Goal: Transaction & Acquisition: Purchase product/service

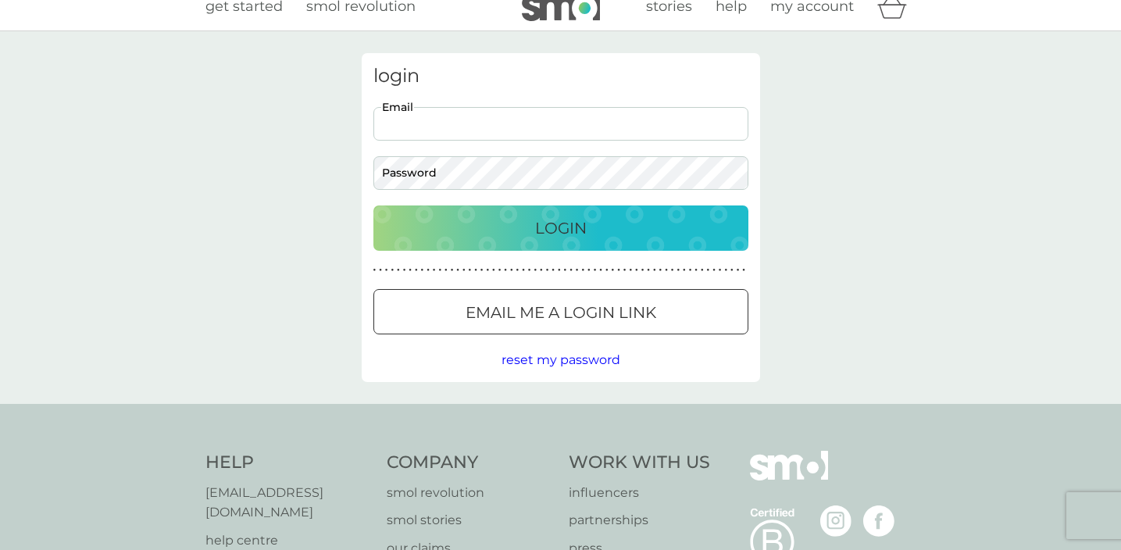
click at [629, 108] on input "Email" at bounding box center [560, 124] width 375 height 34
type input "amestoysam@gmail.com"
click at [512, 129] on input "amestoysam@gmail.com" at bounding box center [560, 124] width 375 height 34
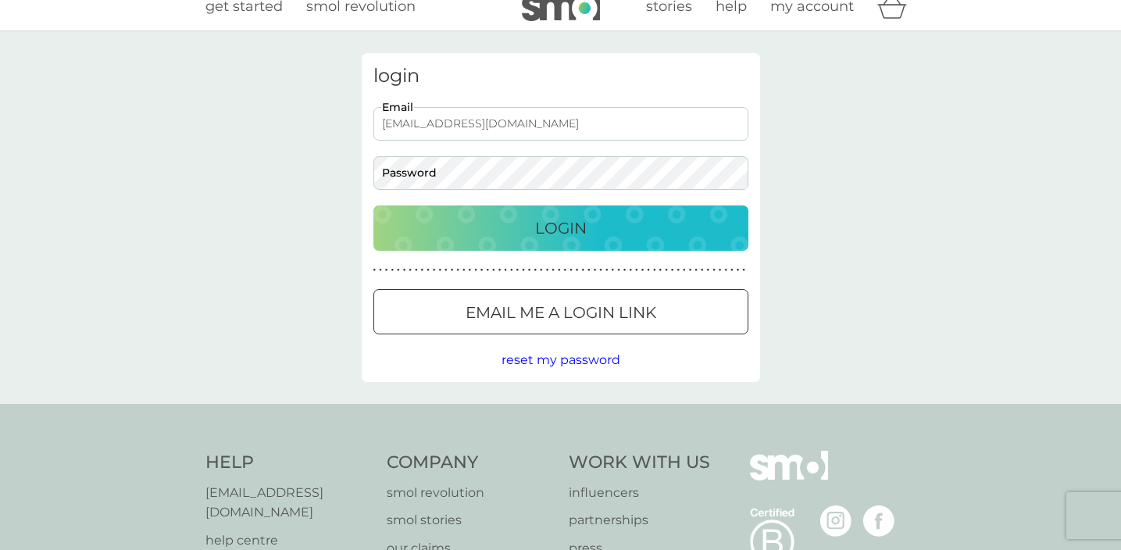
click at [423, 326] on button "Email me a login link" at bounding box center [560, 311] width 375 height 45
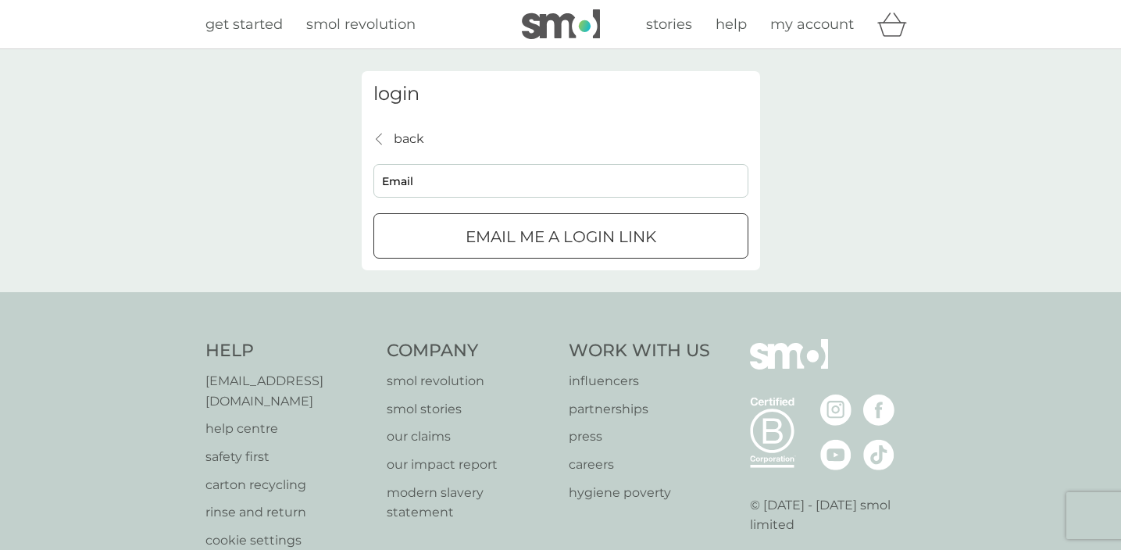
click at [452, 196] on input "Email" at bounding box center [560, 181] width 375 height 34
paste input "amestoysam@gmail.com"
type input "amestoysam@gmail.com"
click at [397, 202] on div "back back amestoysam@gmail.com Email Email me a login link" at bounding box center [560, 194] width 375 height 130
click at [432, 232] on div "Email me a login link" at bounding box center [560, 236] width 373 height 25
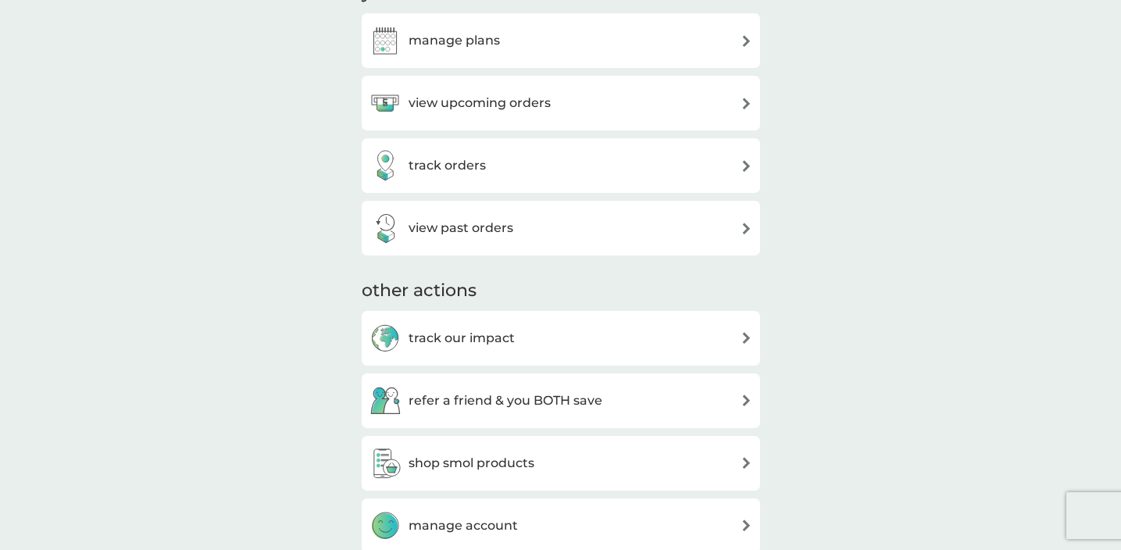
scroll to position [112, 0]
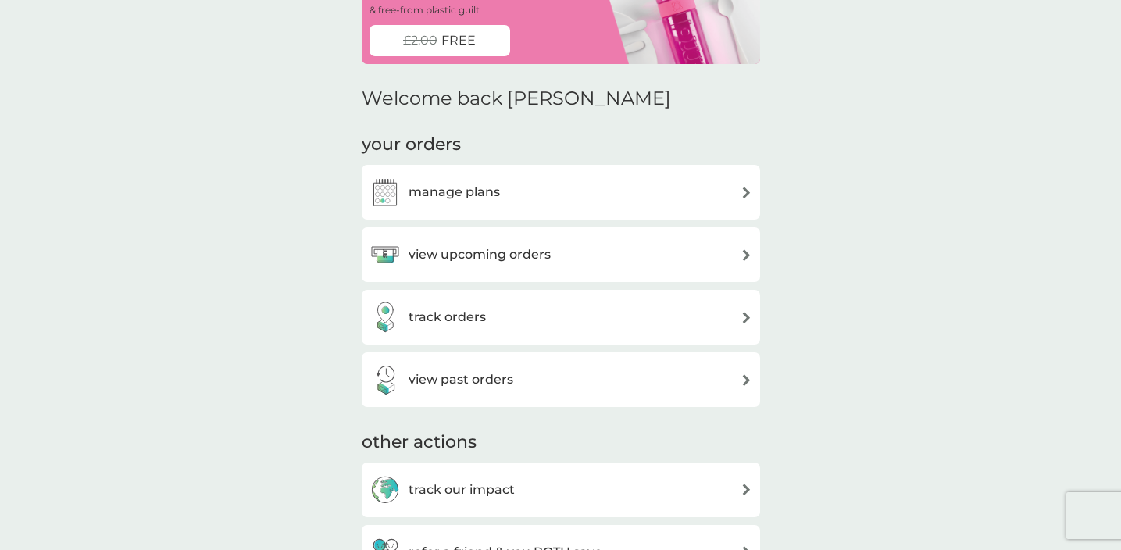
click at [567, 198] on div "manage plans" at bounding box center [561, 192] width 383 height 31
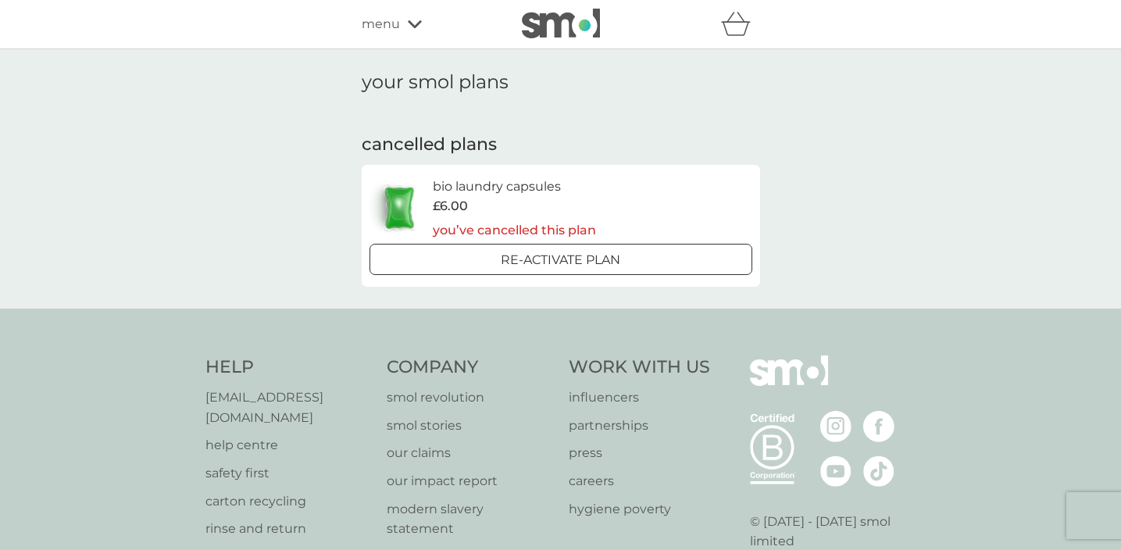
scroll to position [6, 0]
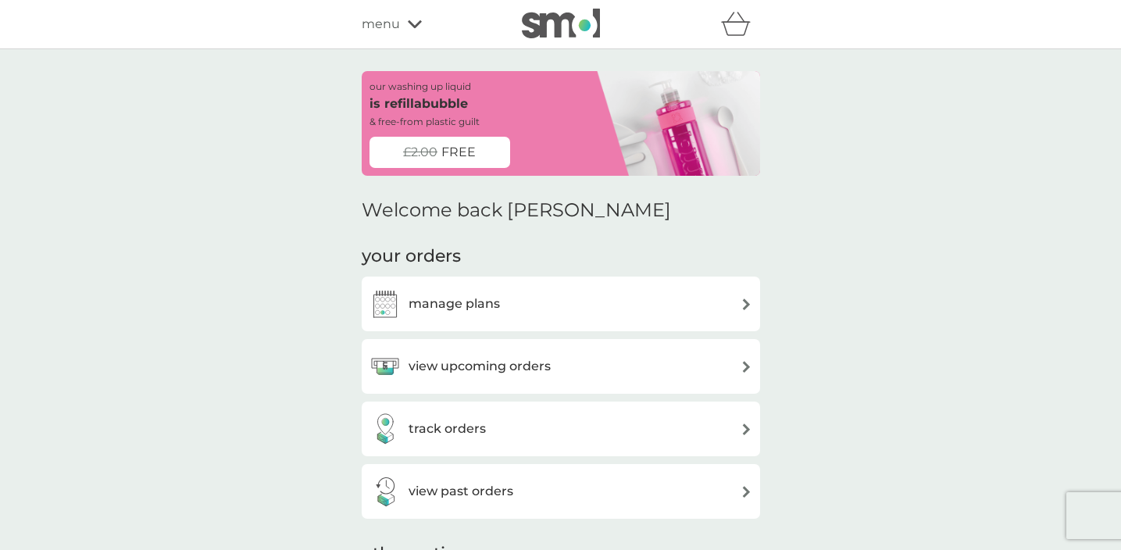
click at [411, 16] on div "menu" at bounding box center [428, 24] width 133 height 20
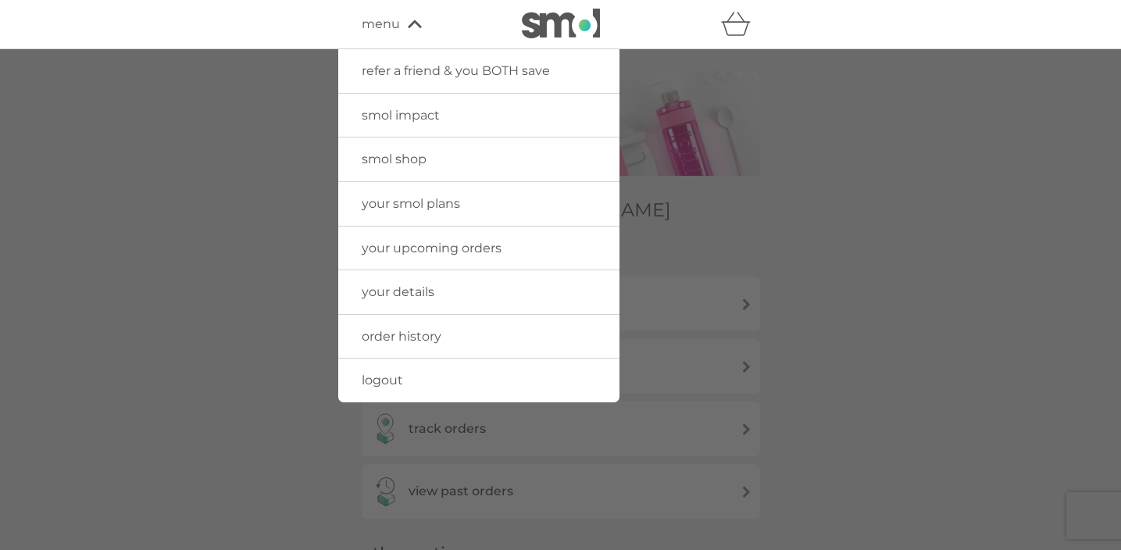
click at [416, 167] on link "smol shop" at bounding box center [478, 159] width 281 height 44
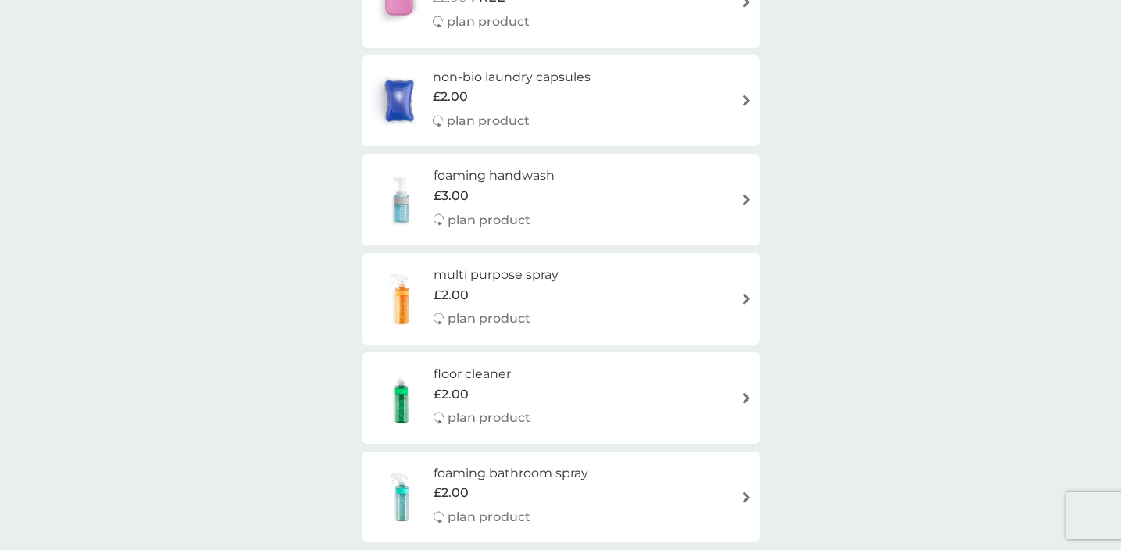
scroll to position [102, 0]
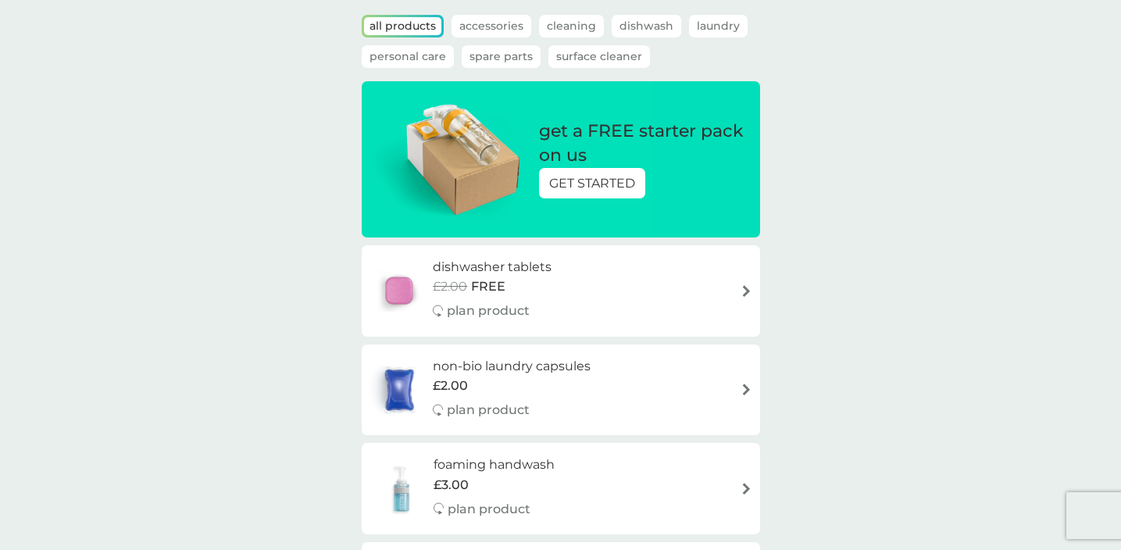
click at [755, 288] on div "dishwasher tablets £2.00 FREE plan product" at bounding box center [561, 290] width 398 height 91
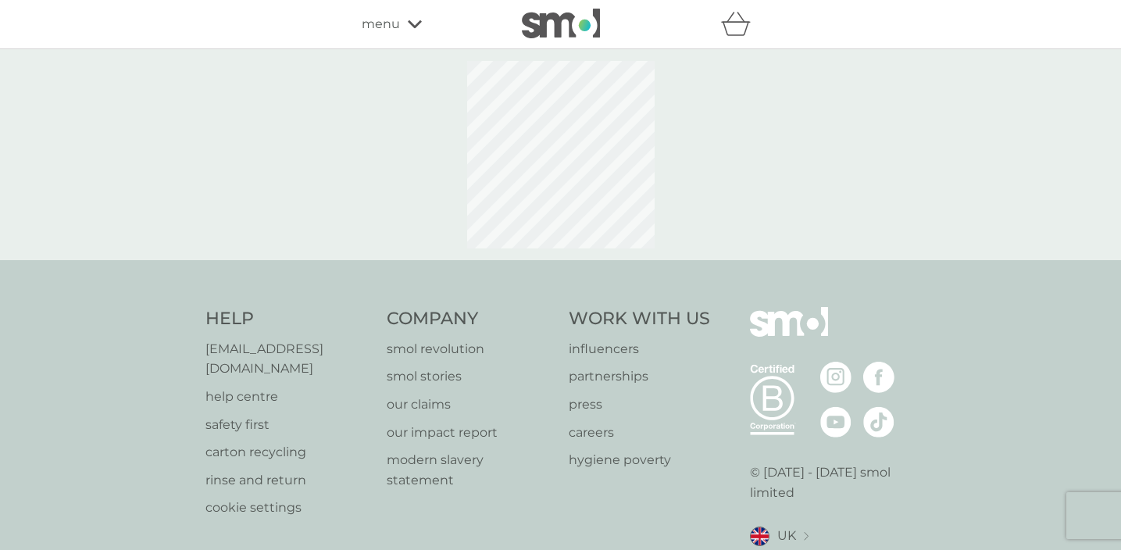
select select "42"
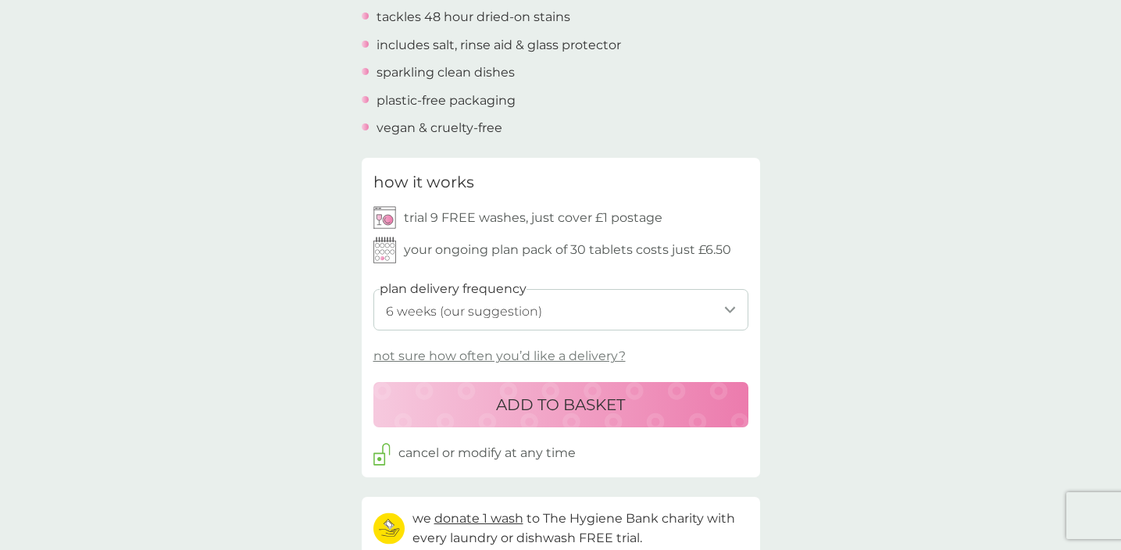
scroll to position [575, 0]
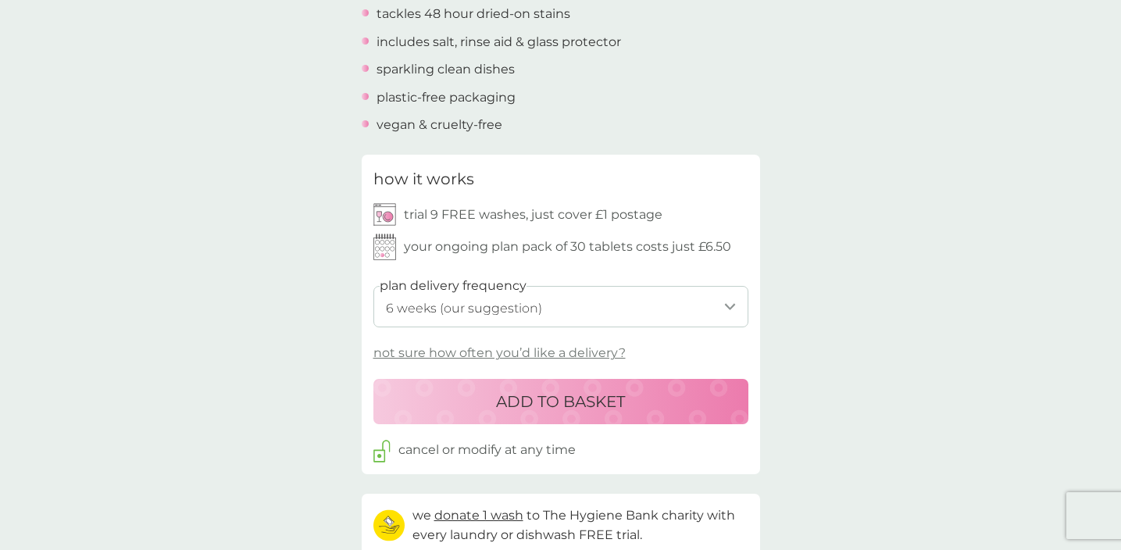
click at [619, 304] on select "1 week 2 weeks 3 weeks 4 weeks 5 weeks 6 weeks (our suggestion) 7 weeks 8 weeks…" at bounding box center [560, 306] width 375 height 41
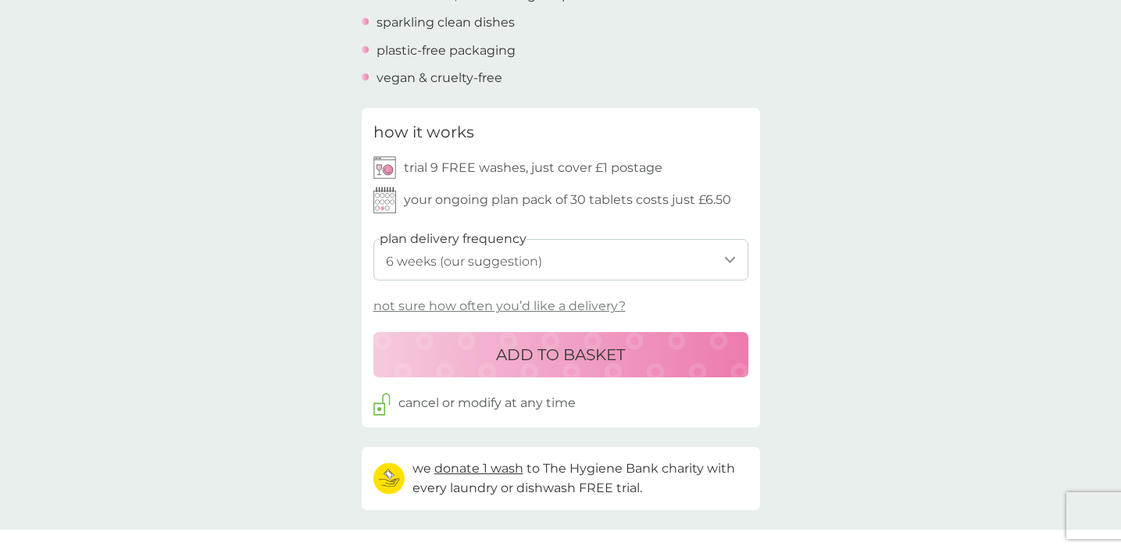
scroll to position [591, 0]
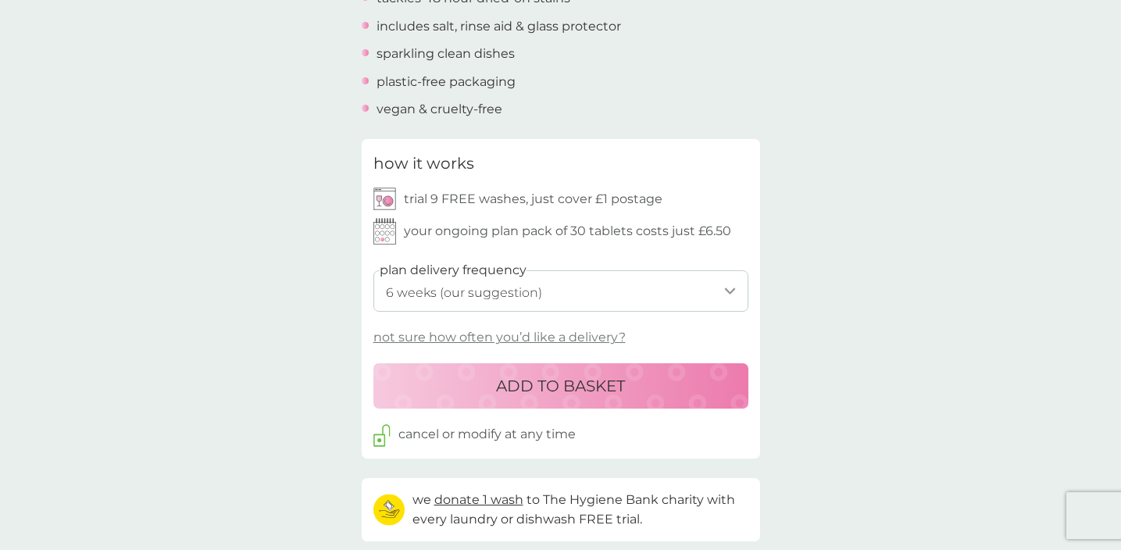
click at [632, 210] on div "how it works trial 9 FREE washes, just cover £1 postage your ongoing plan pack …" at bounding box center [552, 198] width 358 height 94
click at [630, 204] on p "trial 9 FREE washes, just cover £1 postage" at bounding box center [533, 199] width 259 height 20
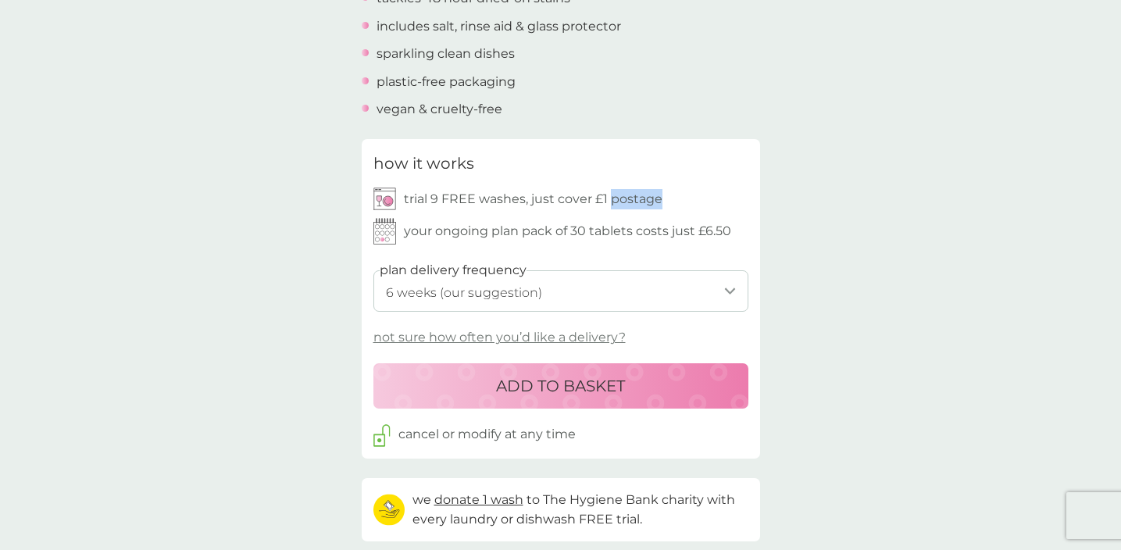
click at [630, 204] on p "trial 9 FREE washes, just cover £1 postage" at bounding box center [533, 199] width 259 height 20
click at [629, 226] on p "your ongoing plan pack of 30 tablets costs just £6.50" at bounding box center [567, 231] width 327 height 20
click at [655, 206] on p "trial 9 FREE washes, just cover £1 postage" at bounding box center [533, 199] width 259 height 20
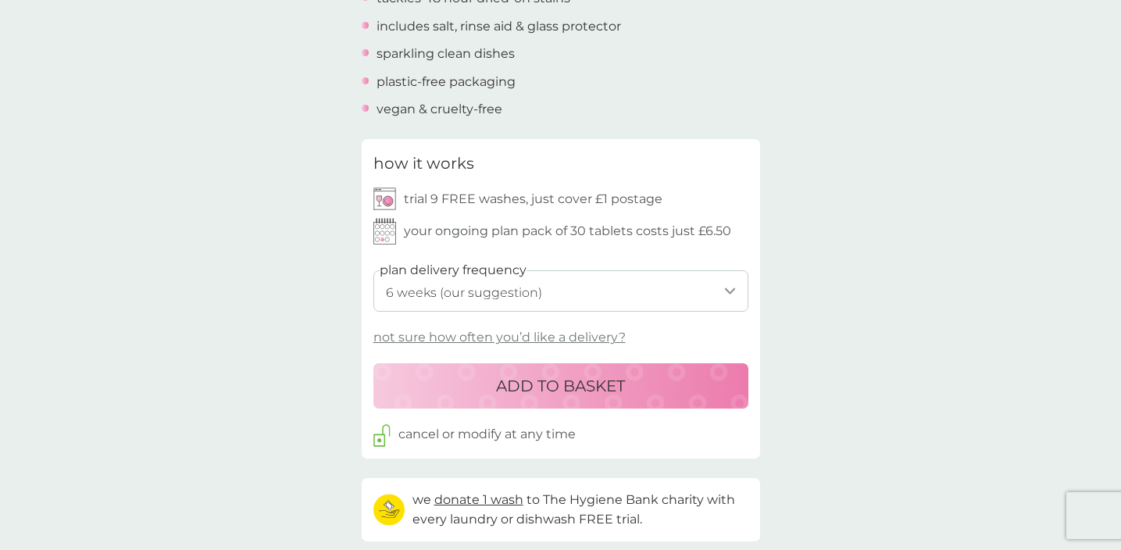
click at [655, 206] on p "trial 9 FREE washes, just cover £1 postage" at bounding box center [533, 199] width 259 height 20
click at [655, 208] on p "trial 9 FREE washes, just cover £1 postage" at bounding box center [533, 199] width 259 height 20
